Goal: Check status: Check status

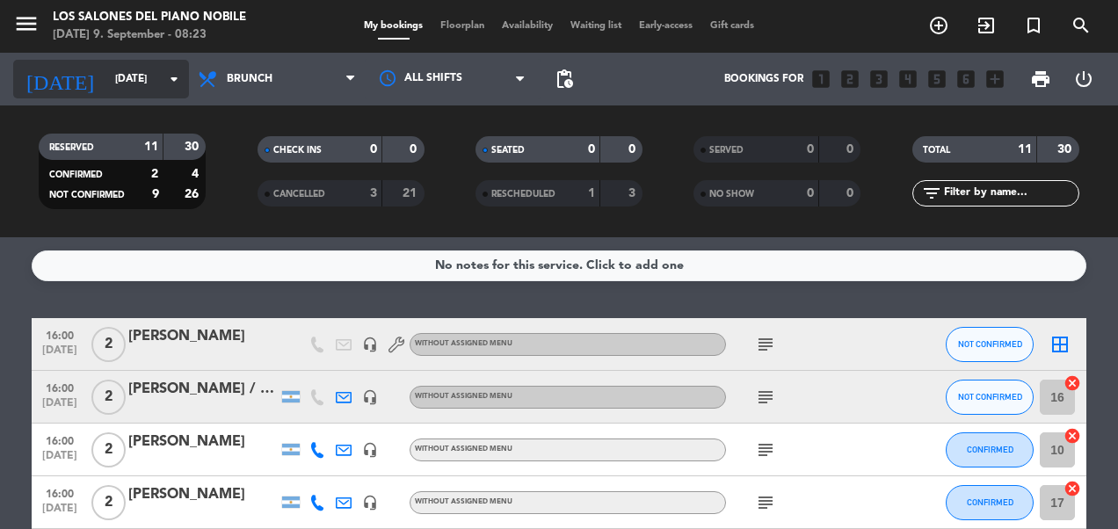
click at [169, 72] on icon "arrow_drop_down" at bounding box center [174, 79] width 21 height 21
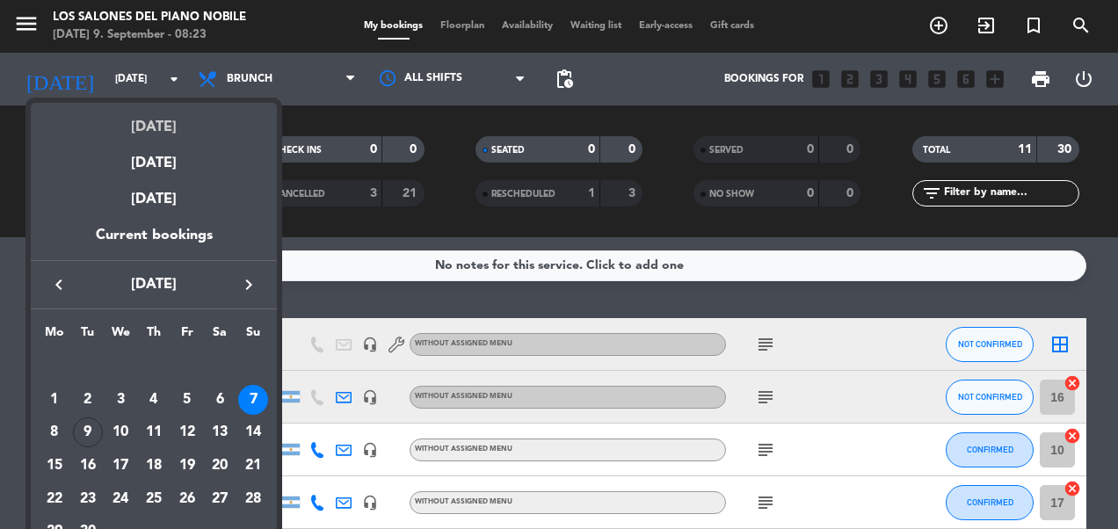
click at [158, 116] on div "[DATE]" at bounding box center [154, 121] width 246 height 36
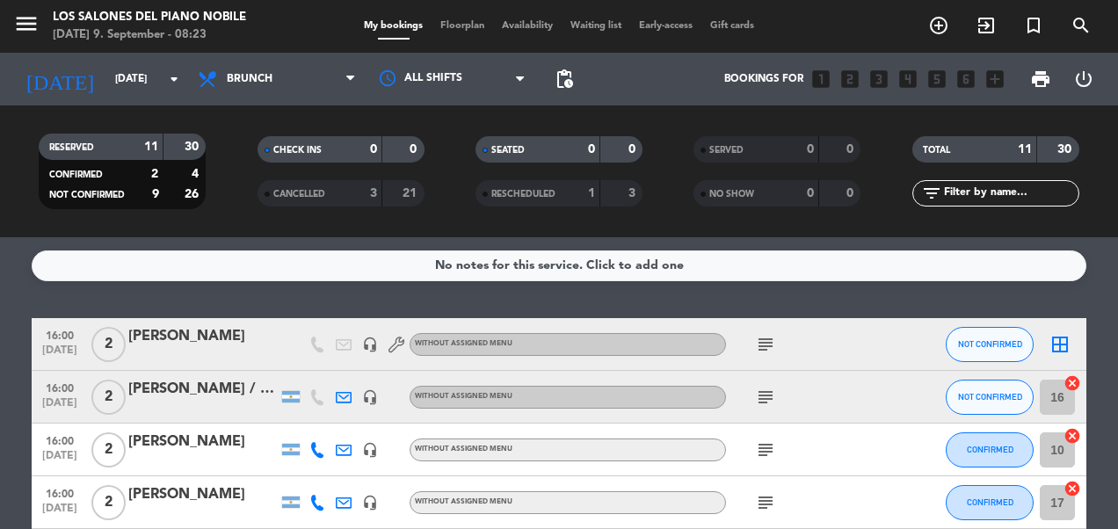
type input "[DATE]"
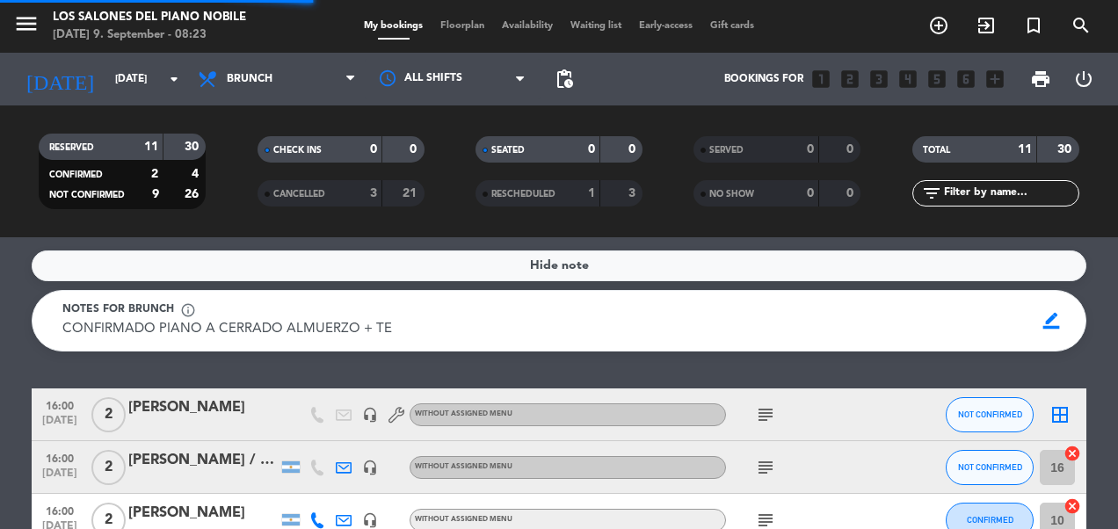
click at [283, 59] on div "All services Breakfast Brunch Lunch Dinner Brunch All services Breakfast Brunch…" at bounding box center [277, 79] width 176 height 53
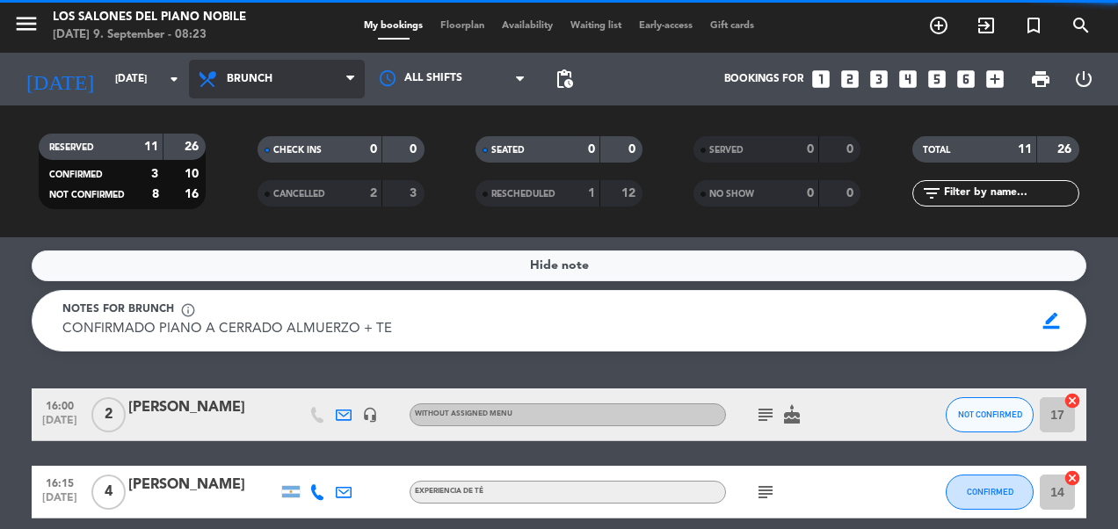
click at [271, 76] on span "Brunch" at bounding box center [250, 79] width 46 height 12
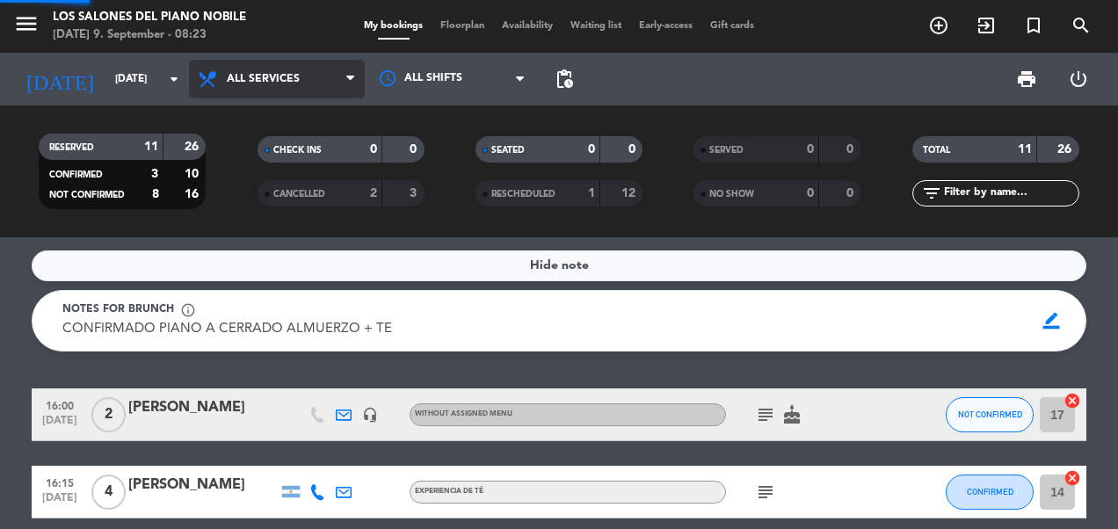
click at [274, 107] on div "menu Los Salones del Piano [PERSON_NAME] [DATE] 9. September - 08:23 My booking…" at bounding box center [559, 118] width 1118 height 237
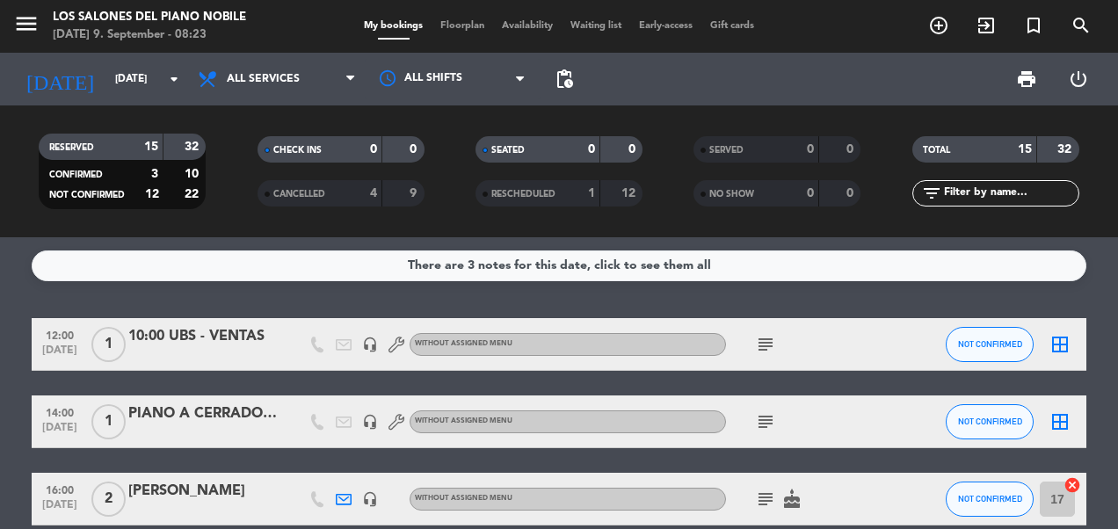
click at [767, 422] on icon "subject" at bounding box center [765, 421] width 21 height 21
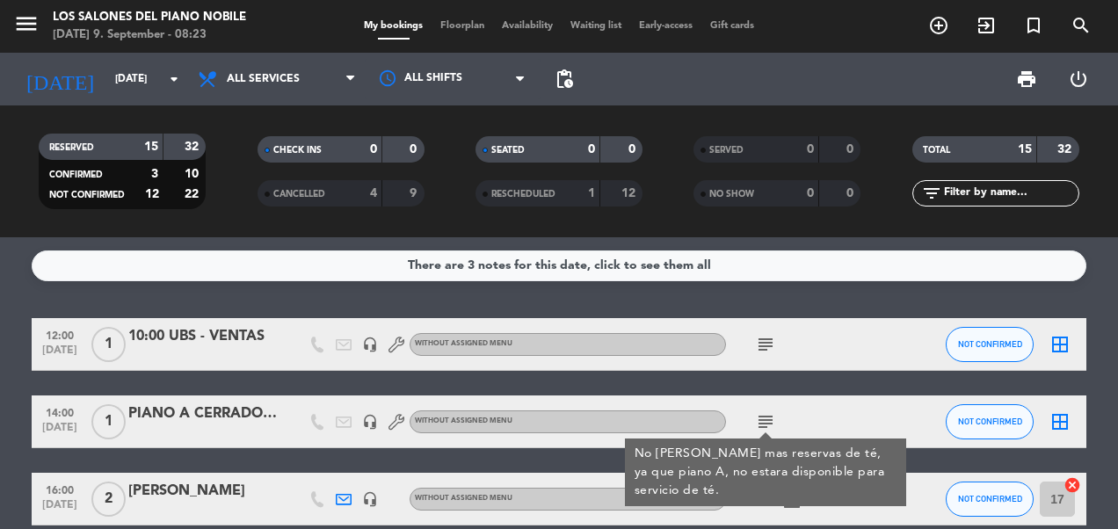
click at [767, 422] on icon "subject" at bounding box center [765, 421] width 21 height 21
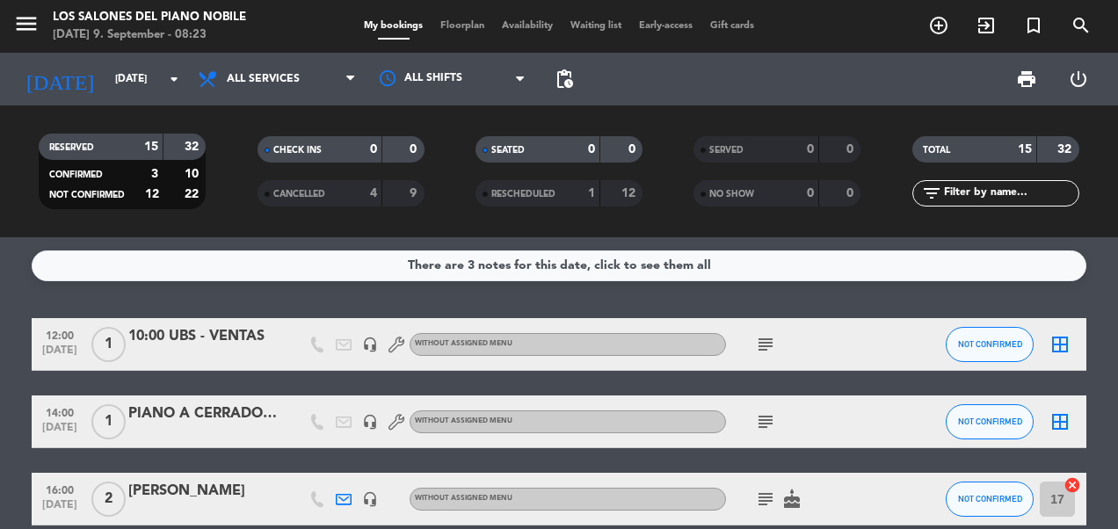
click at [763, 339] on icon "subject" at bounding box center [765, 344] width 21 height 21
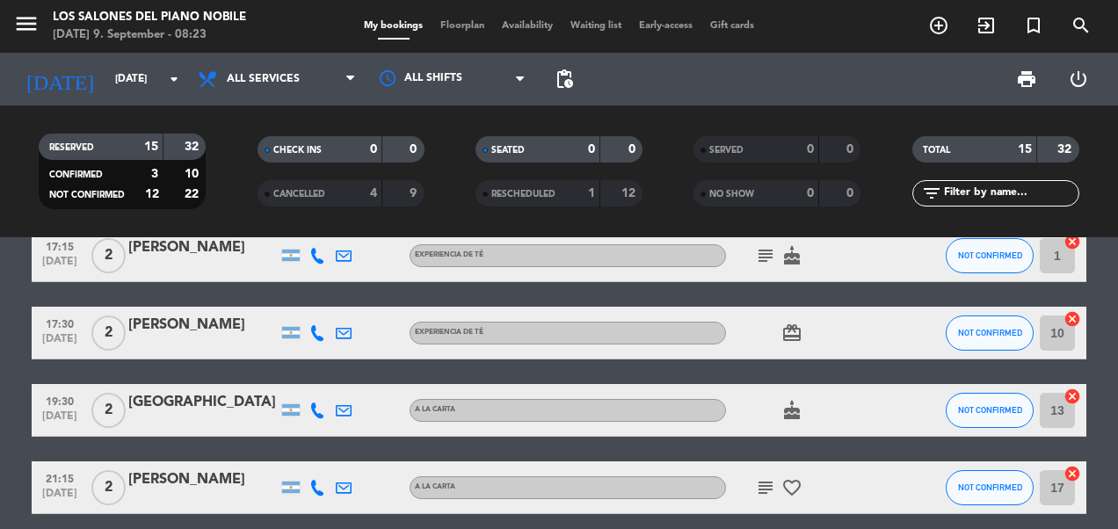
scroll to position [802, 0]
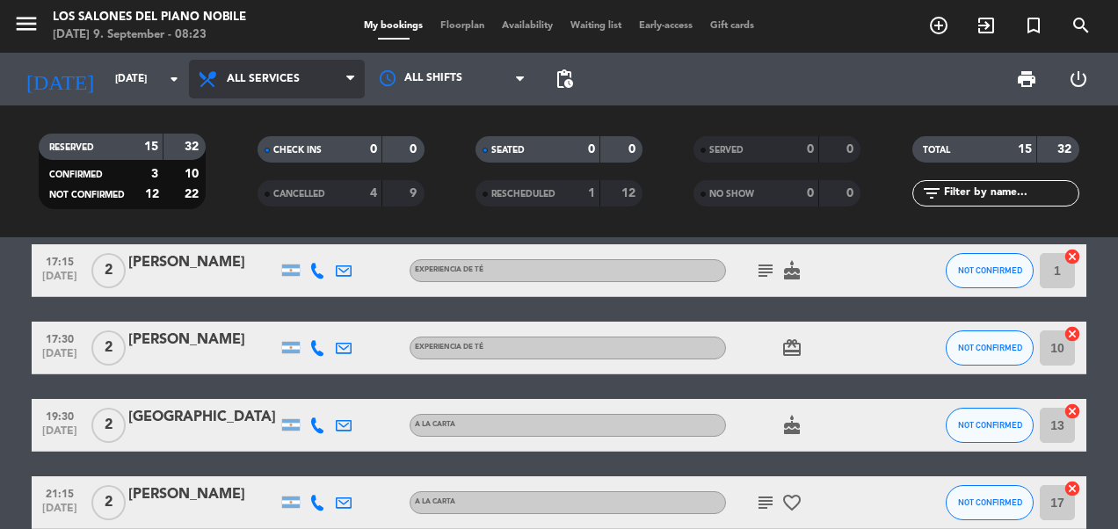
click at [244, 72] on span "All services" at bounding box center [277, 79] width 176 height 39
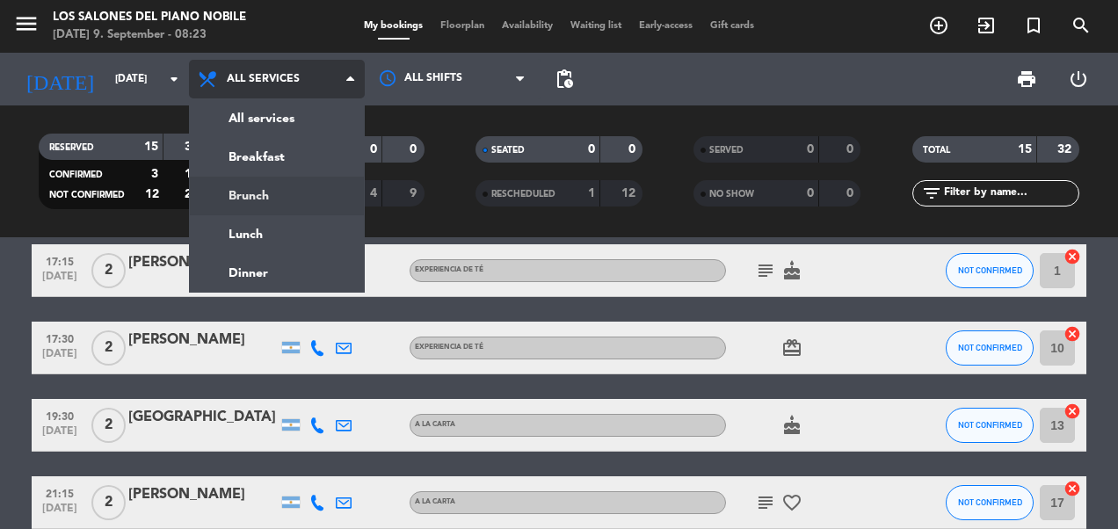
click at [260, 204] on div "menu Los Salones del Piano [PERSON_NAME] [DATE] 9. September - 08:23 My booking…" at bounding box center [559, 118] width 1118 height 237
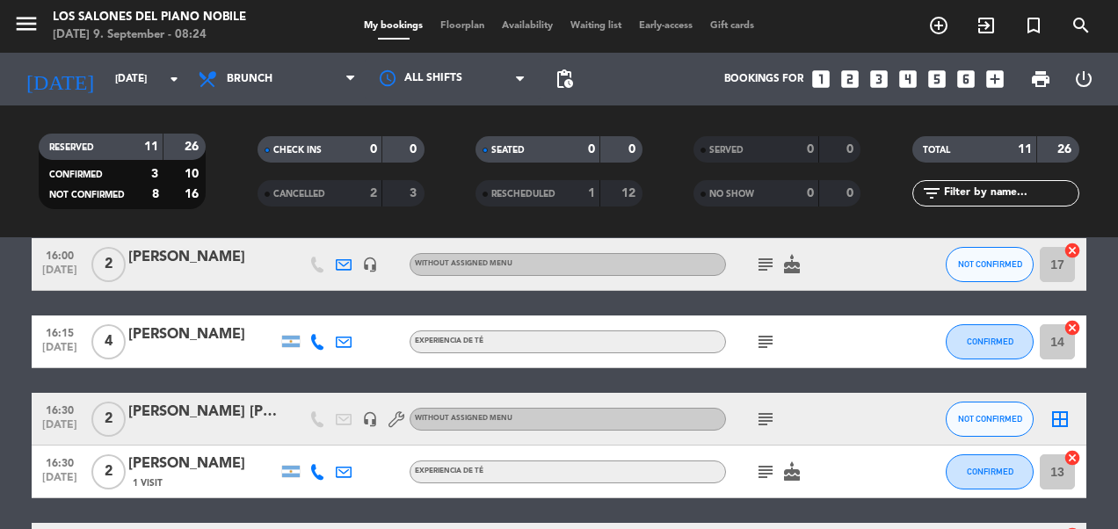
scroll to position [158, 0]
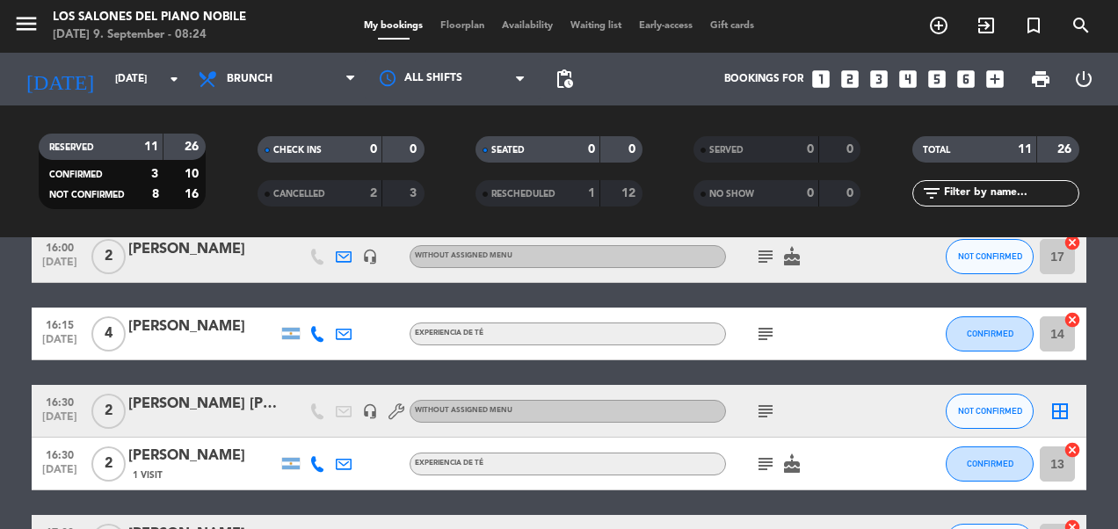
click at [765, 253] on icon "subject" at bounding box center [765, 256] width 21 height 21
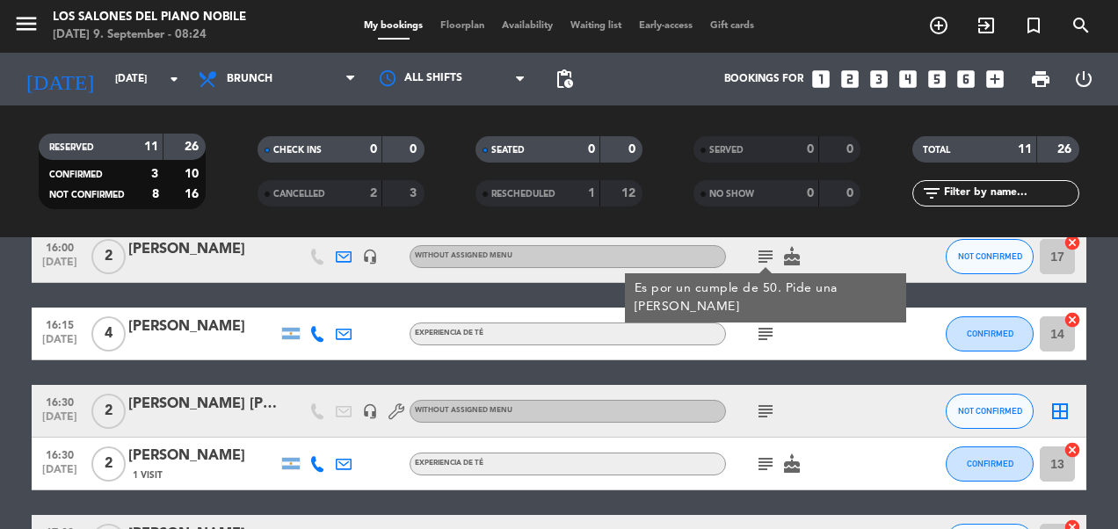
click at [765, 253] on icon "subject" at bounding box center [765, 256] width 21 height 21
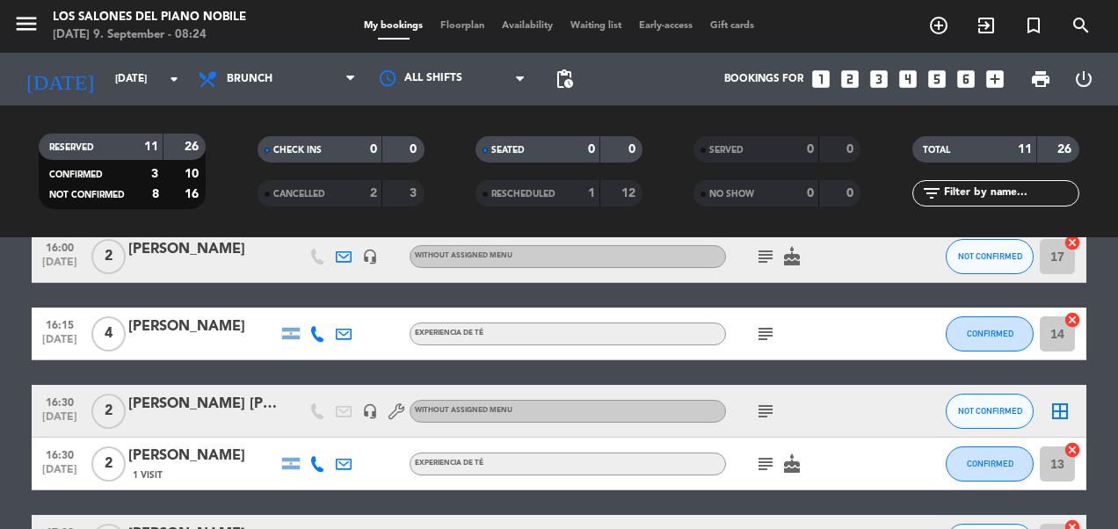
click at [766, 325] on icon "subject" at bounding box center [765, 334] width 21 height 21
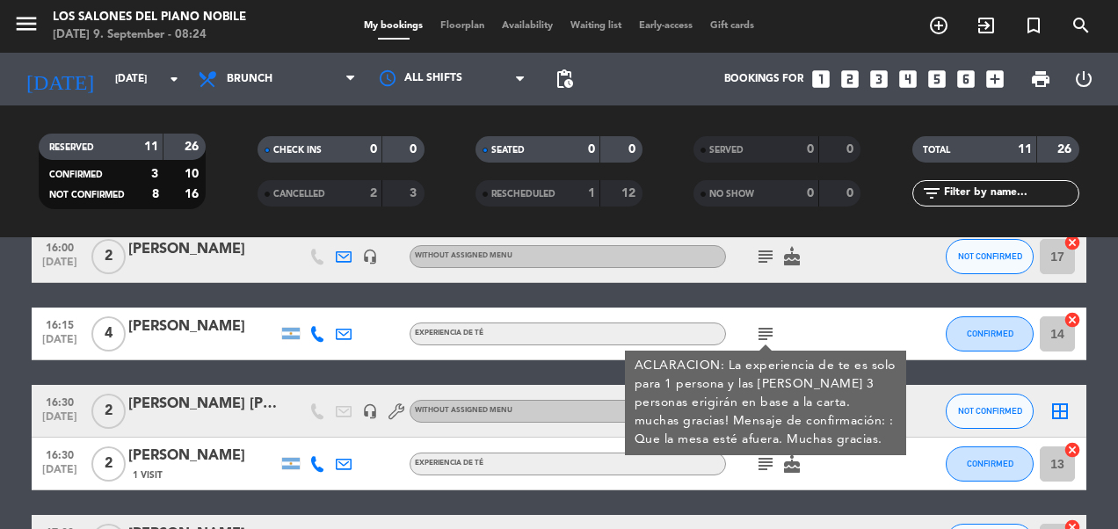
click at [766, 325] on icon "subject" at bounding box center [765, 334] width 21 height 21
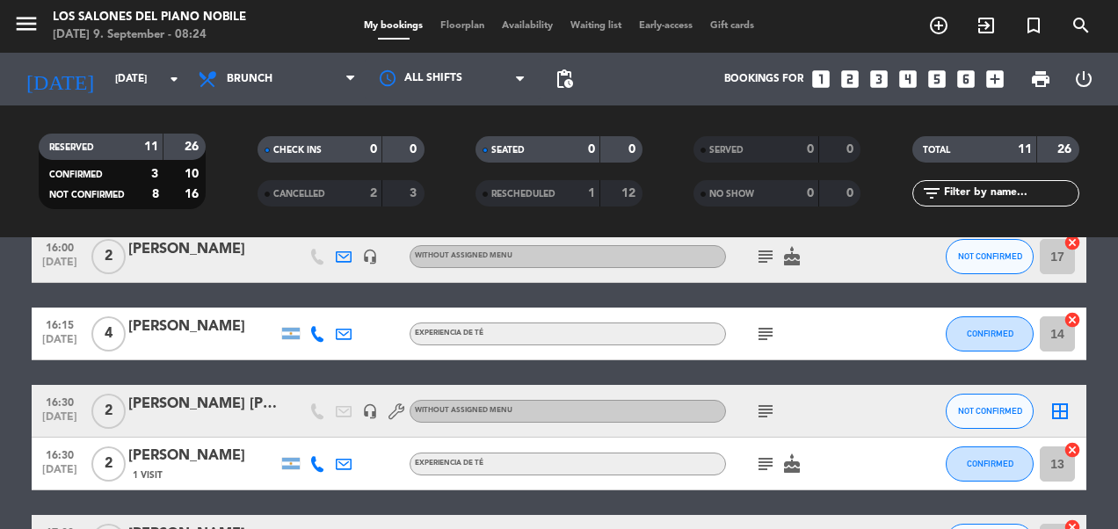
click at [767, 404] on icon "subject" at bounding box center [765, 411] width 21 height 21
click at [768, 461] on icon "subject" at bounding box center [765, 464] width 21 height 21
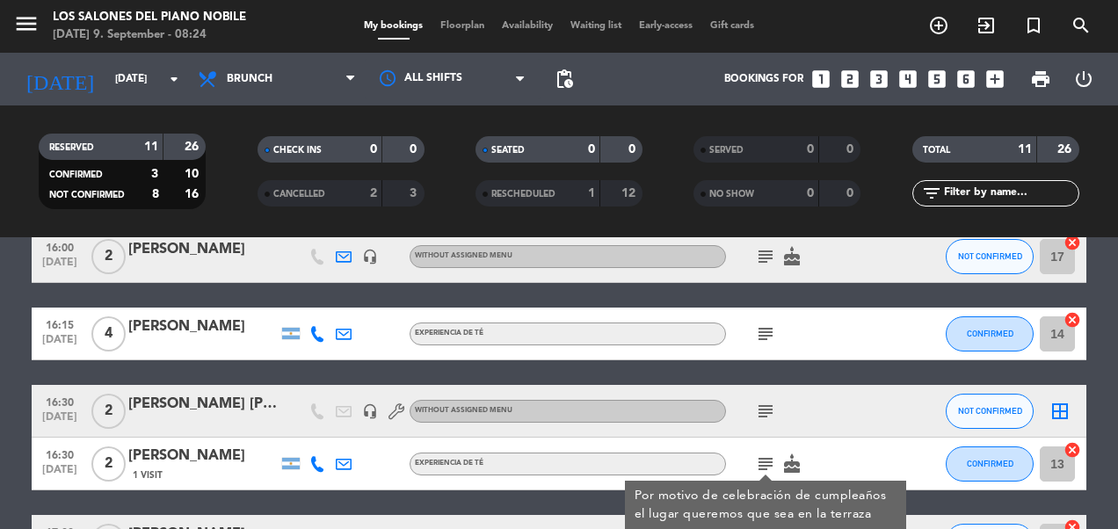
click at [768, 461] on icon "subject" at bounding box center [765, 464] width 21 height 21
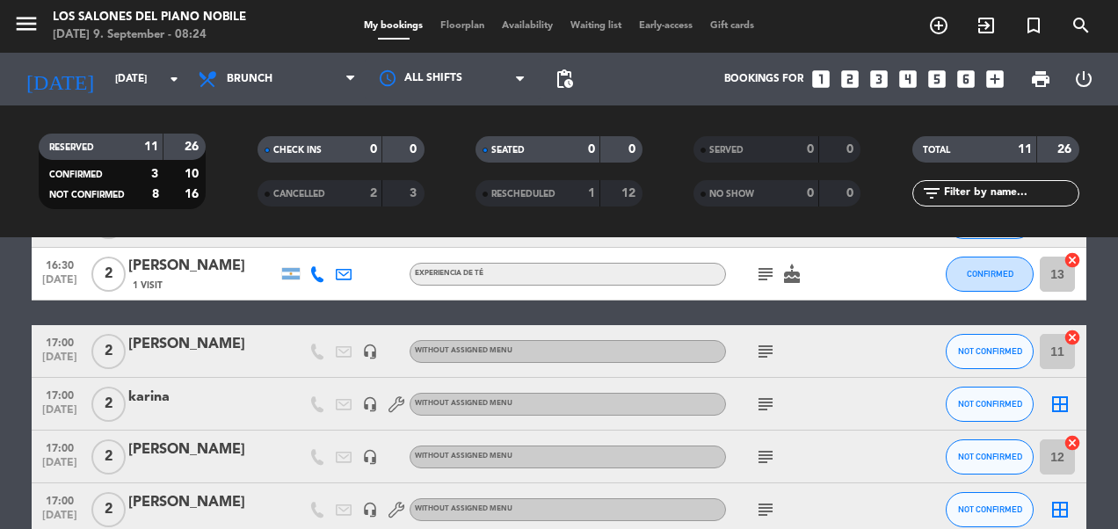
scroll to position [352, 0]
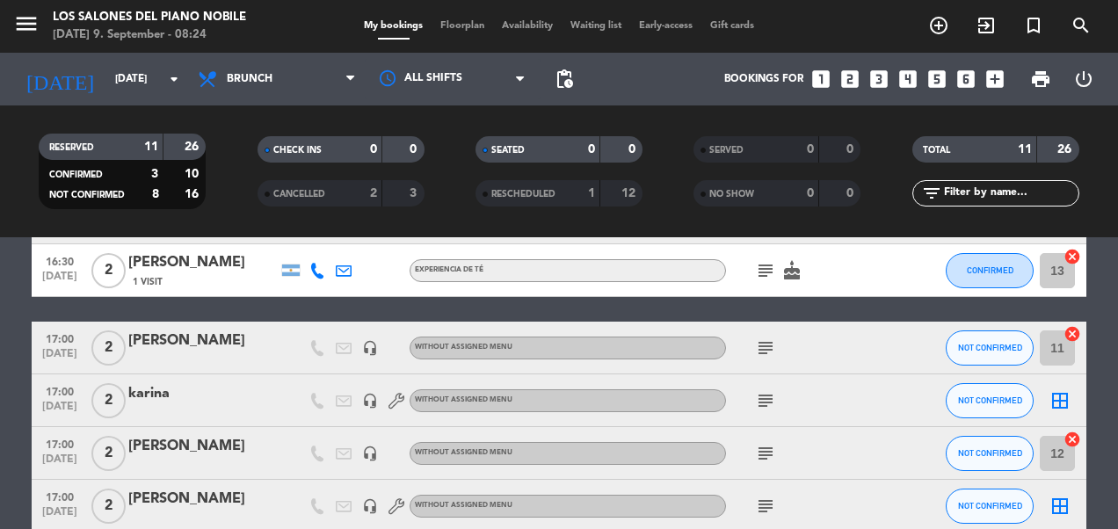
click at [767, 352] on icon "subject" at bounding box center [765, 348] width 21 height 21
click at [762, 400] on icon "subject" at bounding box center [765, 400] width 21 height 21
click at [764, 450] on icon "subject" at bounding box center [765, 453] width 21 height 21
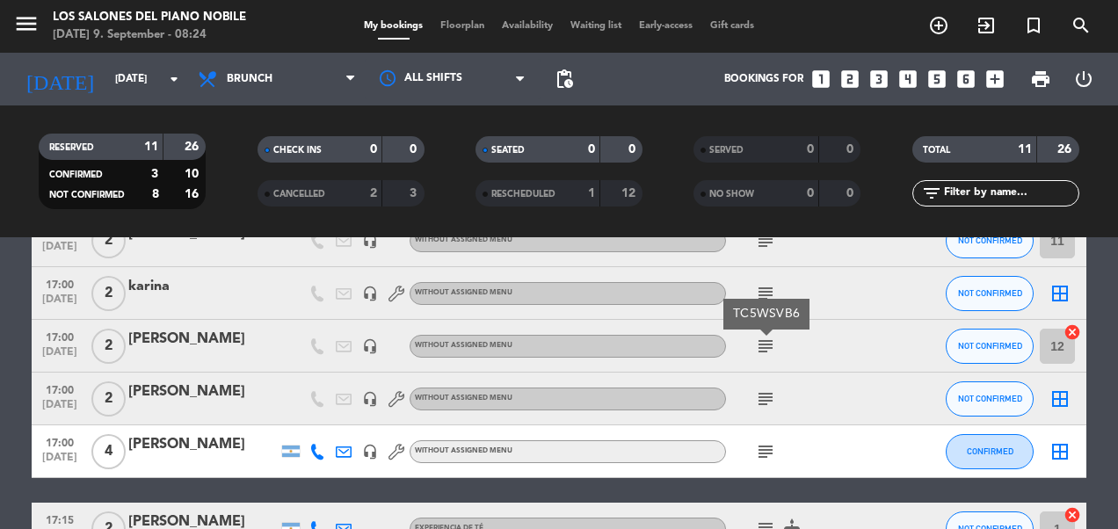
scroll to position [462, 0]
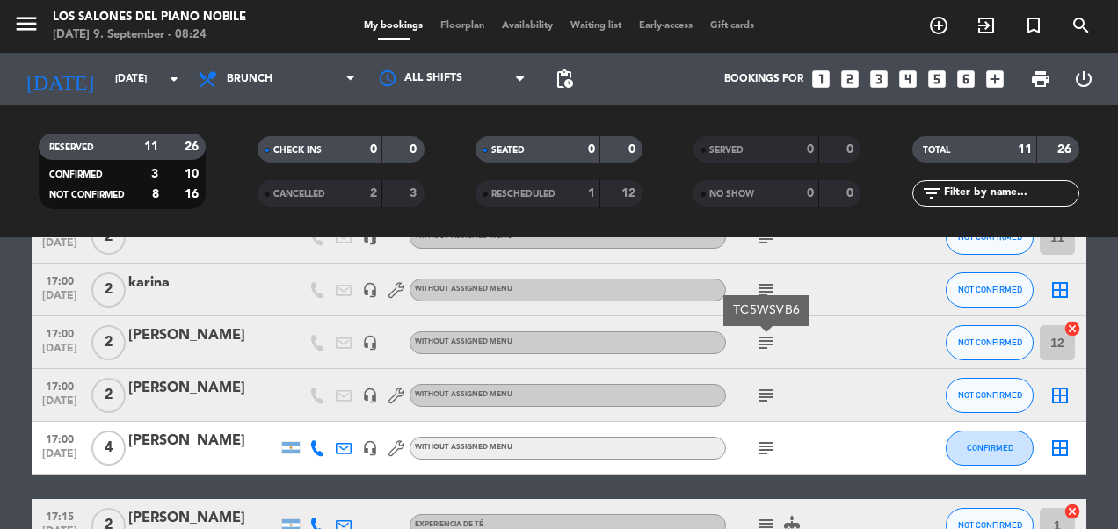
click at [765, 398] on icon "subject" at bounding box center [765, 395] width 21 height 21
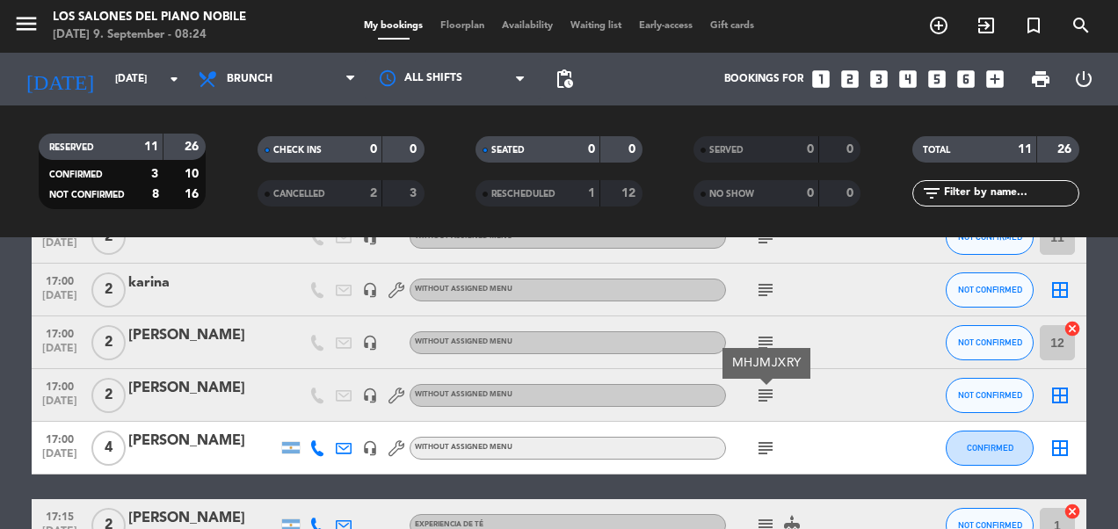
click at [767, 447] on icon "subject" at bounding box center [765, 448] width 21 height 21
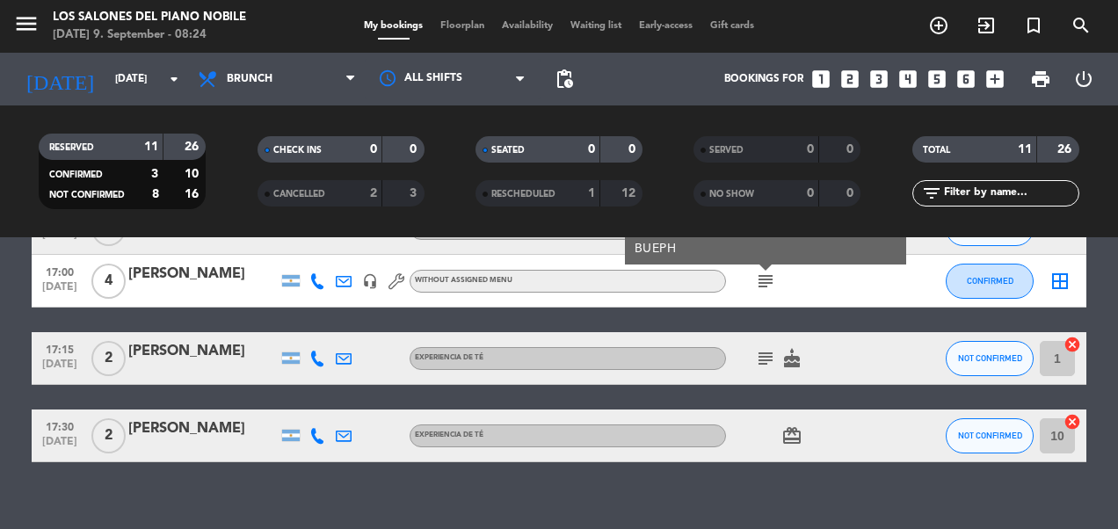
scroll to position [644, 0]
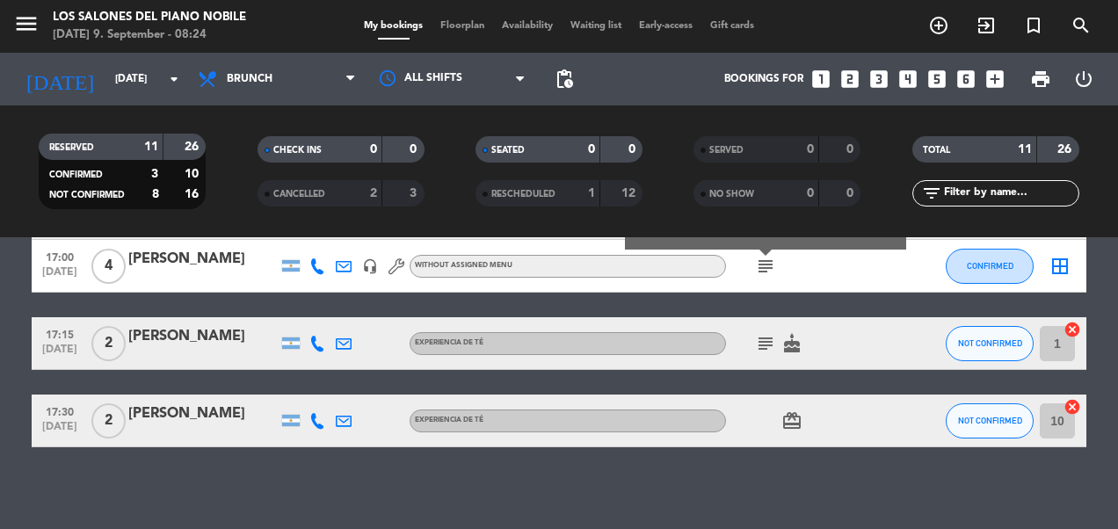
click at [772, 334] on icon "subject" at bounding box center [765, 343] width 21 height 21
